Goal: Information Seeking & Learning: Learn about a topic

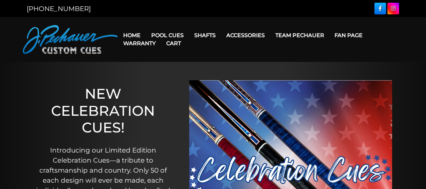
click at [135, 35] on link "Warranty" at bounding box center [139, 43] width 43 height 17
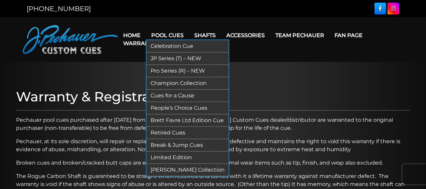
click at [173, 34] on link "Pool Cues" at bounding box center [167, 35] width 43 height 17
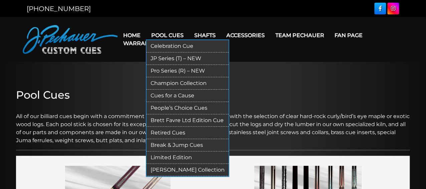
click at [174, 93] on link "Cues for a Cause" at bounding box center [188, 95] width 82 height 12
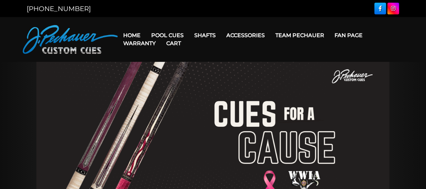
click at [172, 36] on link "Cart" at bounding box center [173, 43] width 25 height 17
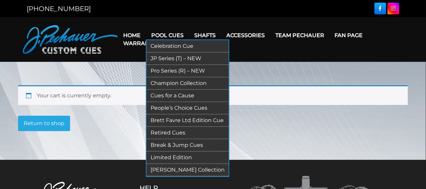
click at [174, 34] on link "Pool Cues" at bounding box center [167, 35] width 43 height 17
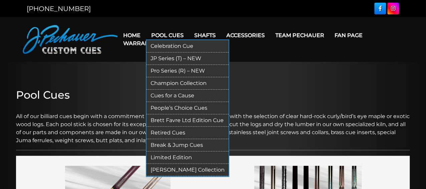
click at [172, 49] on link "Celebration Cue" at bounding box center [188, 46] width 82 height 12
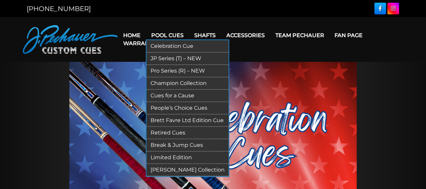
click at [170, 73] on link "Pro Series (R) – NEW" at bounding box center [188, 71] width 82 height 12
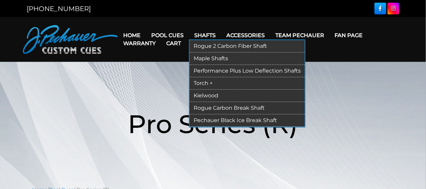
click at [217, 109] on link "Rogue Carbon Break Shaft" at bounding box center [247, 108] width 115 height 12
